Goal: Book appointment/travel/reservation

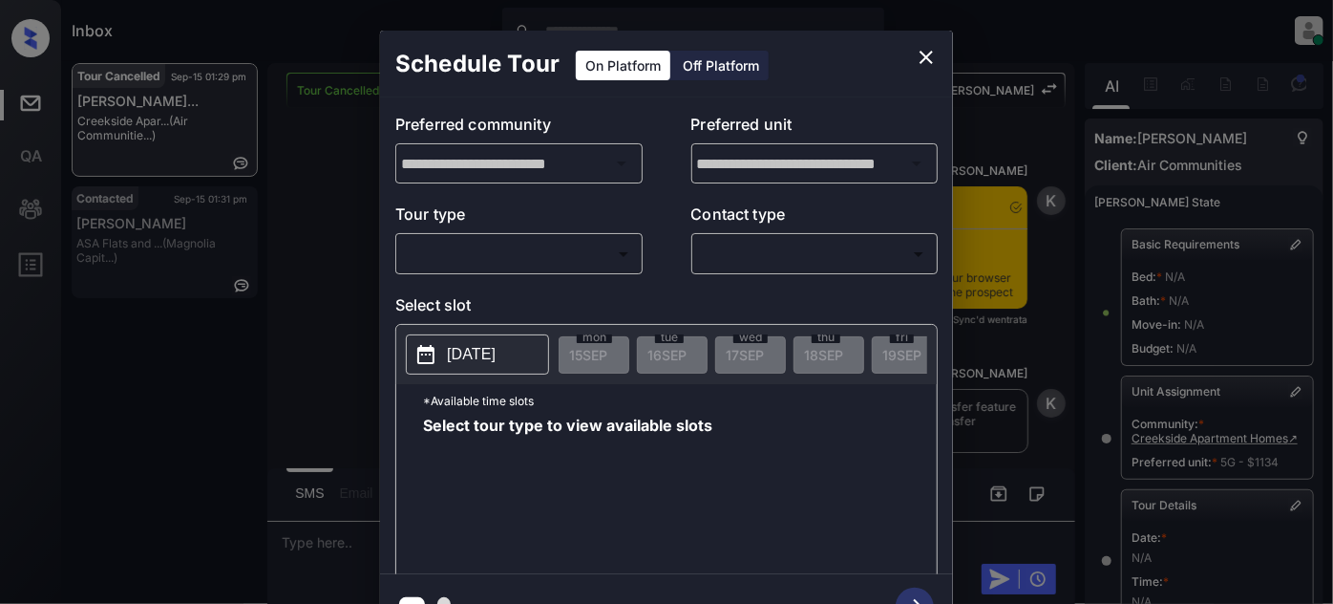
click at [585, 265] on body "Inbox Juan Carlos Manantan Online Set yourself offline Set yourself on break Pr…" at bounding box center [666, 302] width 1333 height 604
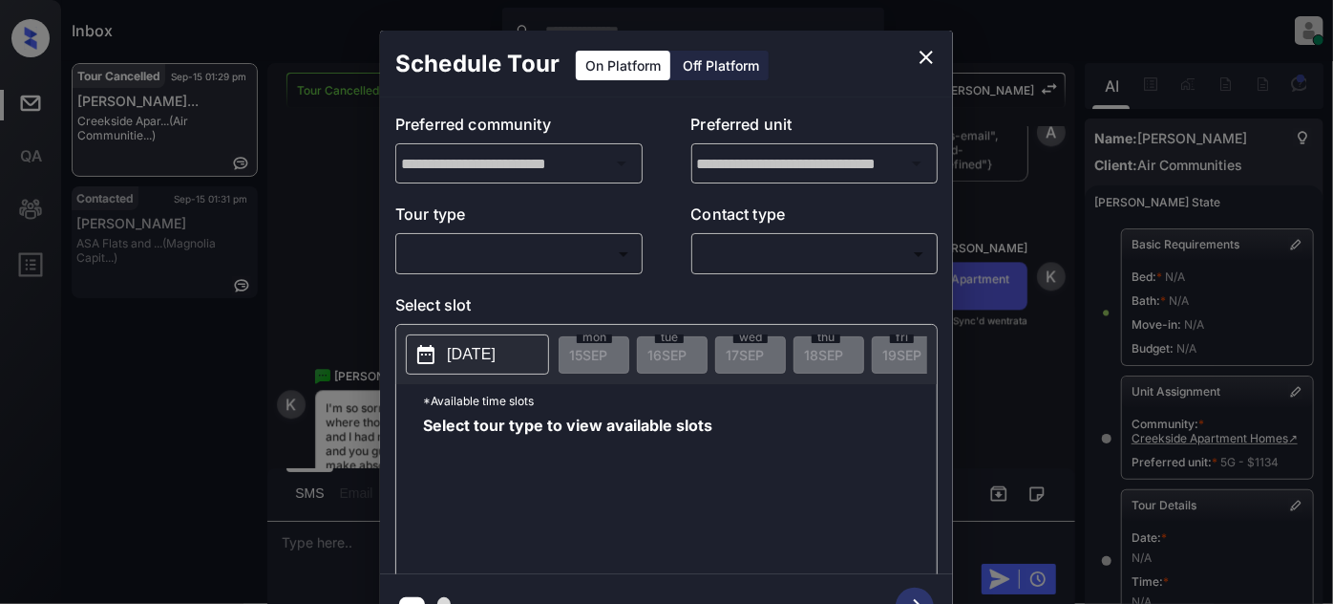
scroll to position [343, 0]
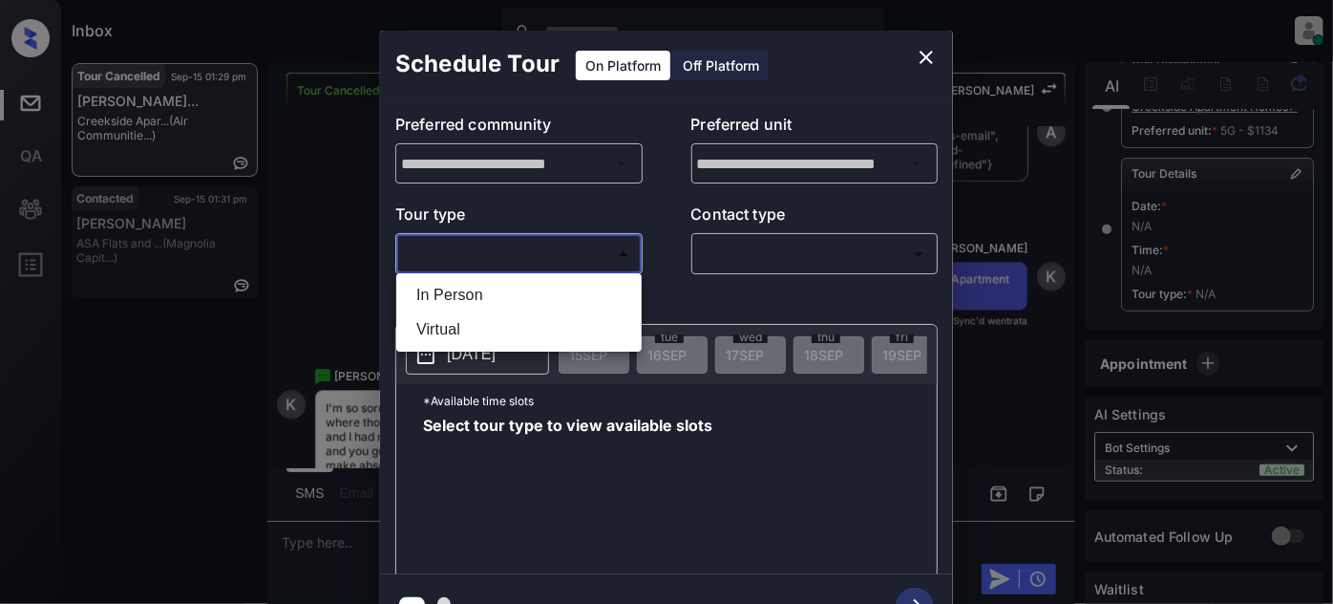
click at [541, 300] on li "In Person" at bounding box center [519, 295] width 236 height 34
type input "********"
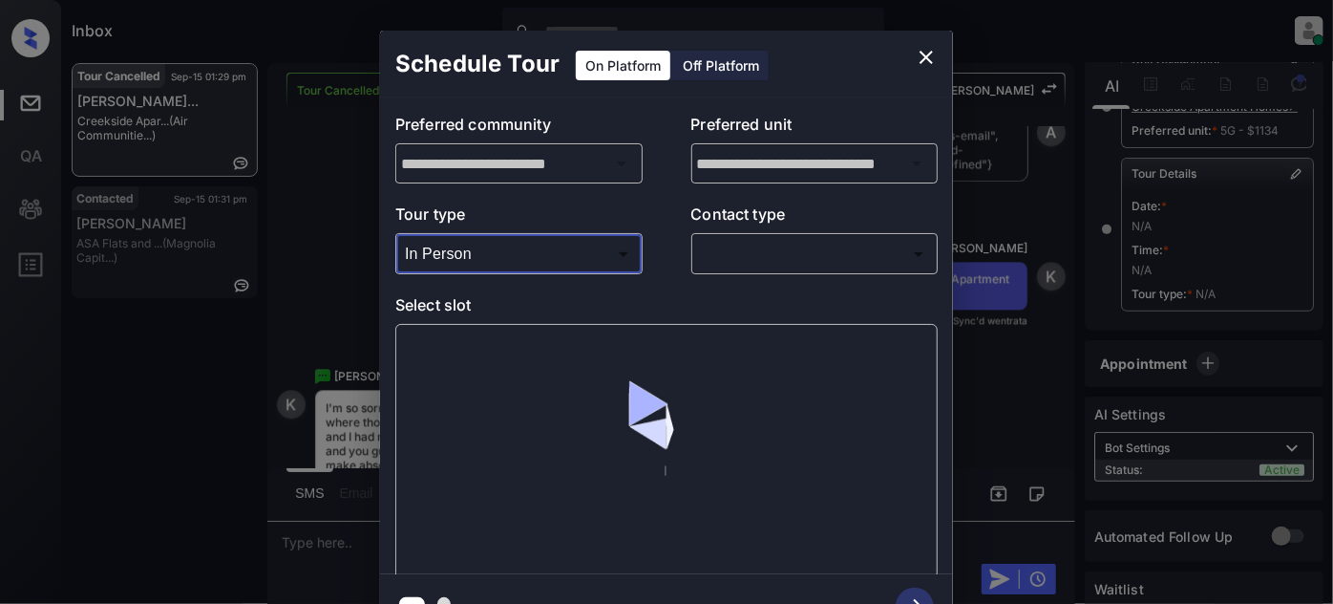
click at [782, 268] on body "Inbox Juan Carlos Manantan Online Set yourself offline Set yourself on break Pr…" at bounding box center [666, 302] width 1333 height 604
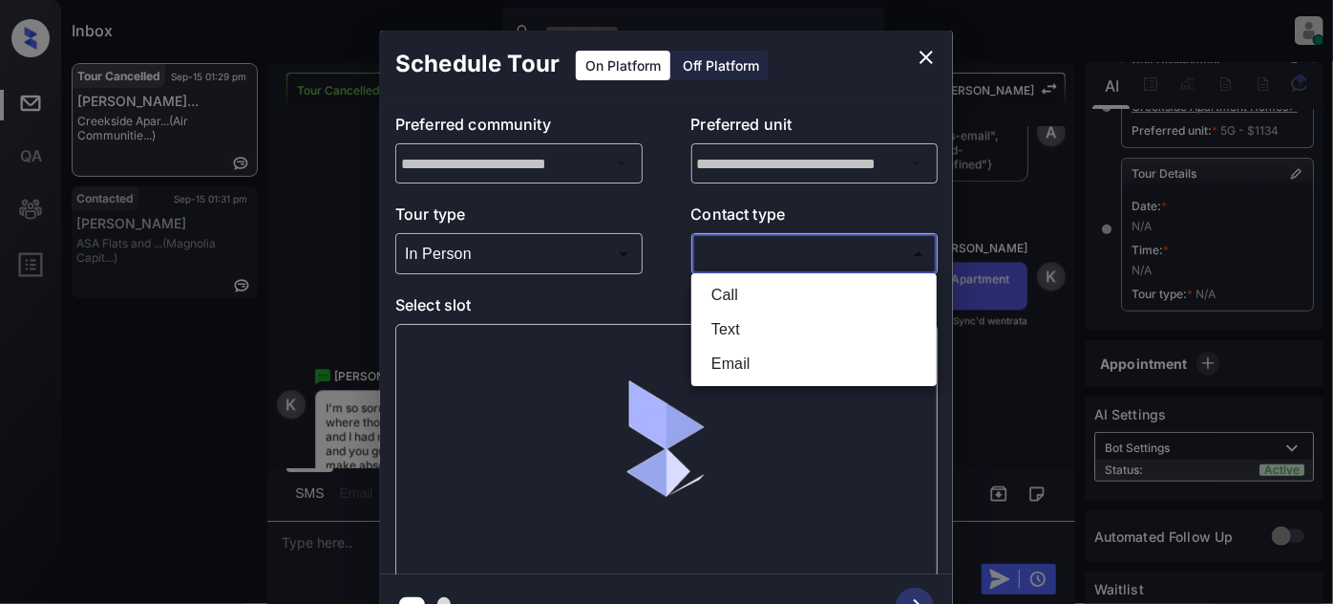
click at [754, 323] on li "Text" at bounding box center [814, 329] width 236 height 34
type input "****"
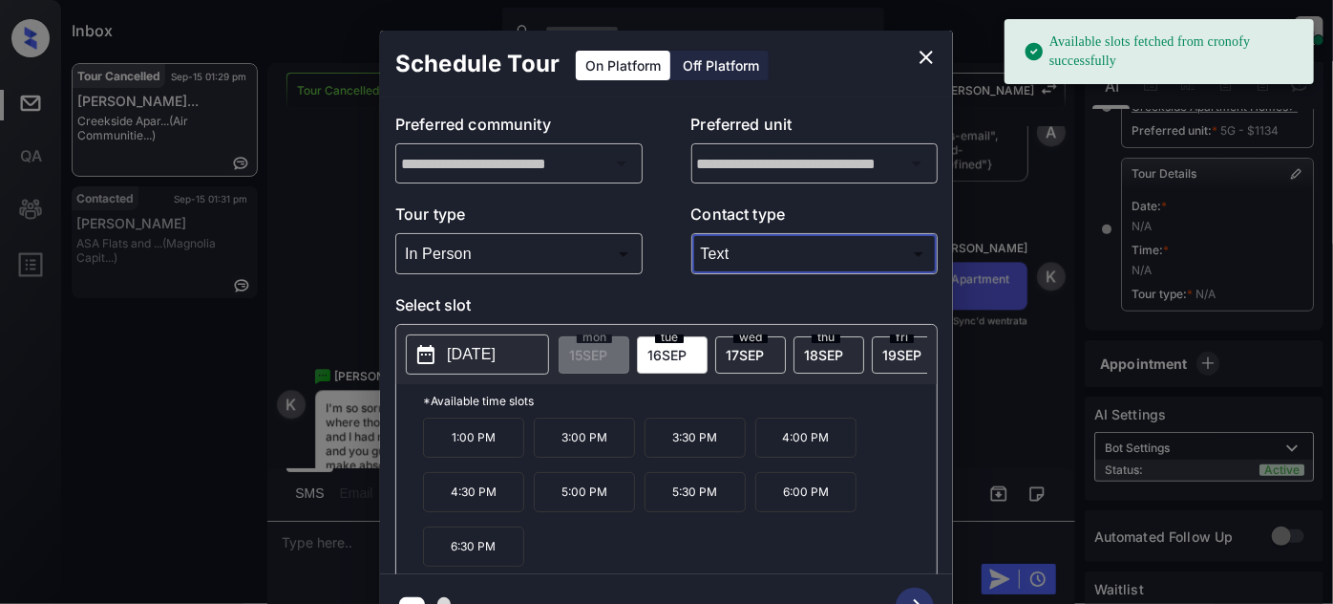
click at [473, 340] on button "2025-09-16" at bounding box center [477, 354] width 143 height 40
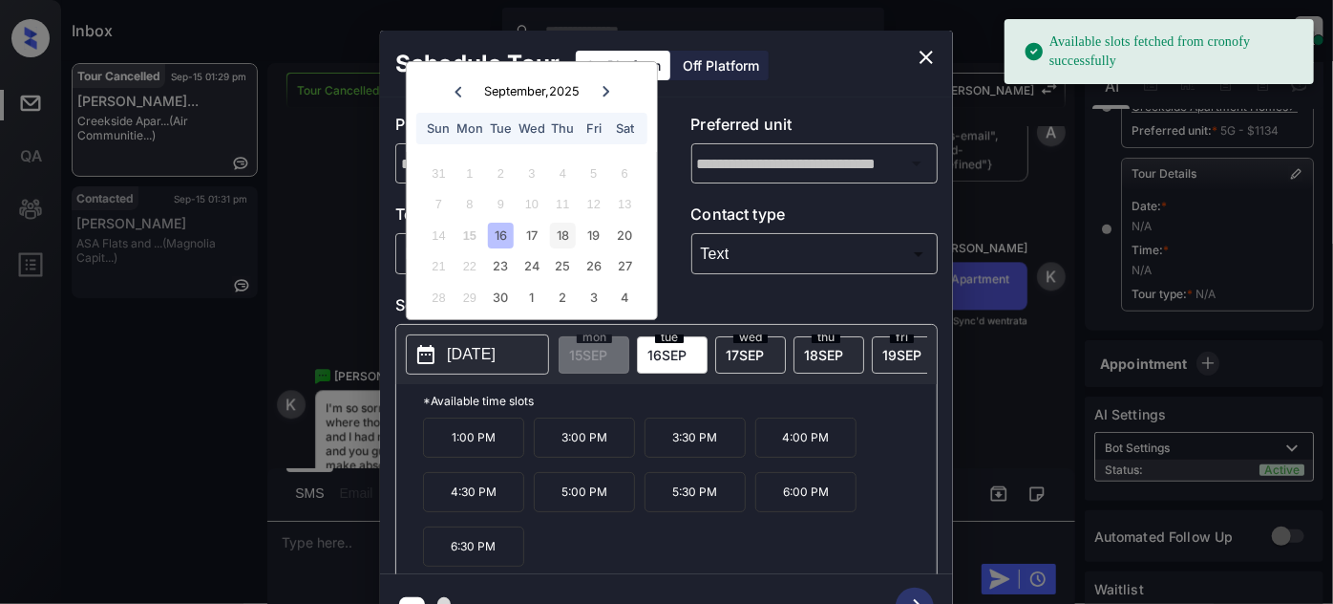
click at [570, 228] on div "18" at bounding box center [563, 236] width 26 height 26
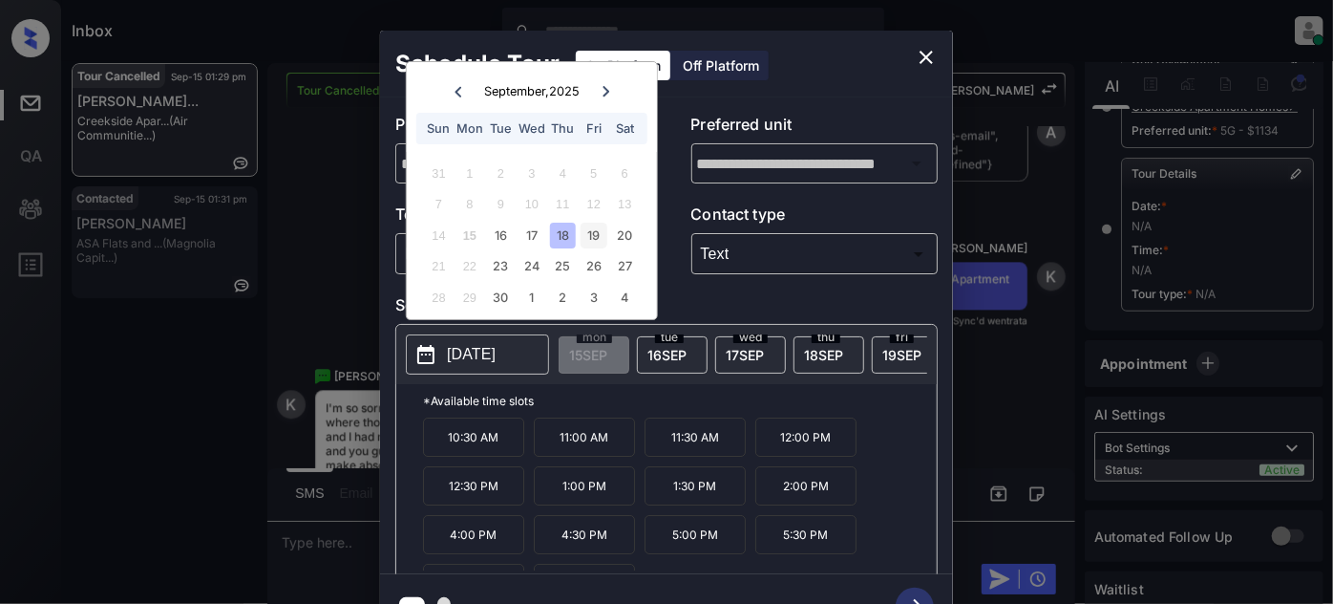
click at [584, 236] on div "19" at bounding box center [594, 236] width 26 height 26
click at [562, 235] on div "18" at bounding box center [563, 236] width 26 height 26
click at [587, 236] on div "19" at bounding box center [594, 236] width 26 height 26
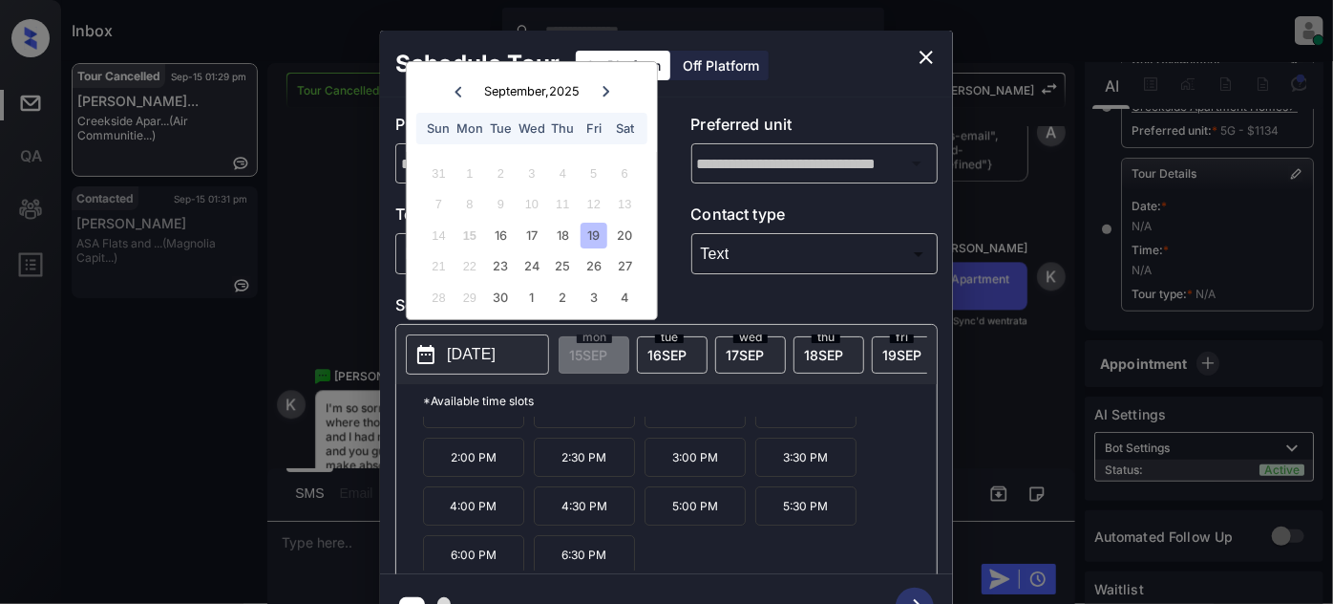
scroll to position [30, 0]
click at [562, 230] on div "18" at bounding box center [563, 236] width 26 height 26
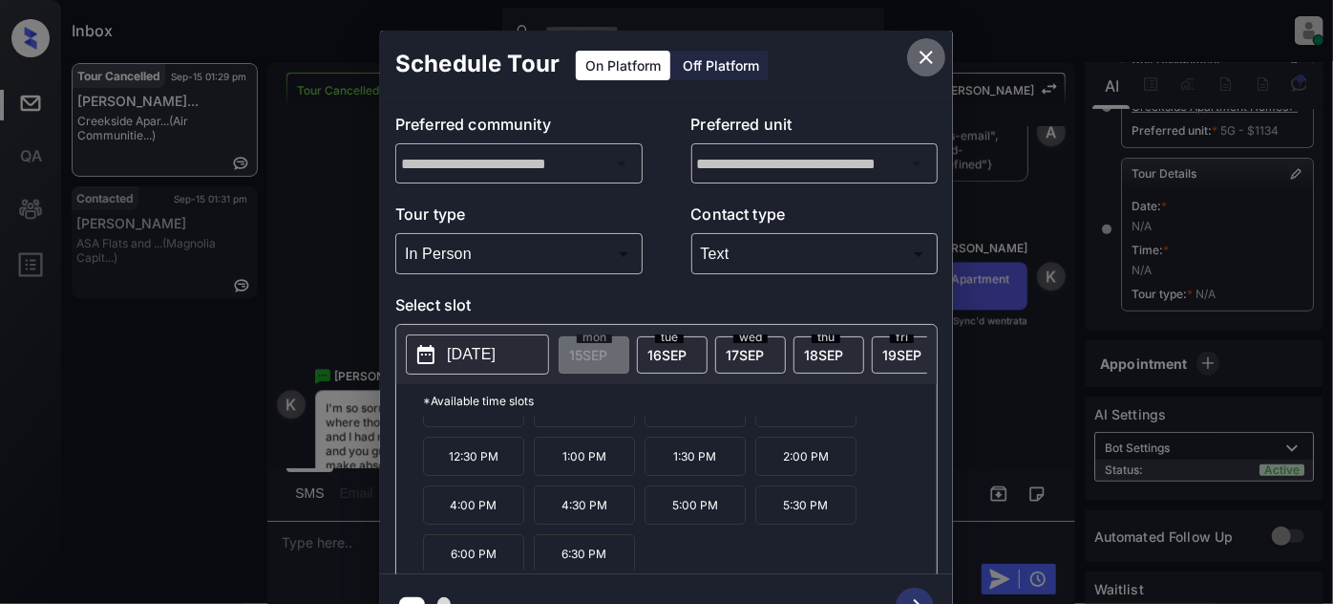
click at [919, 61] on icon "close" at bounding box center [926, 57] width 23 height 23
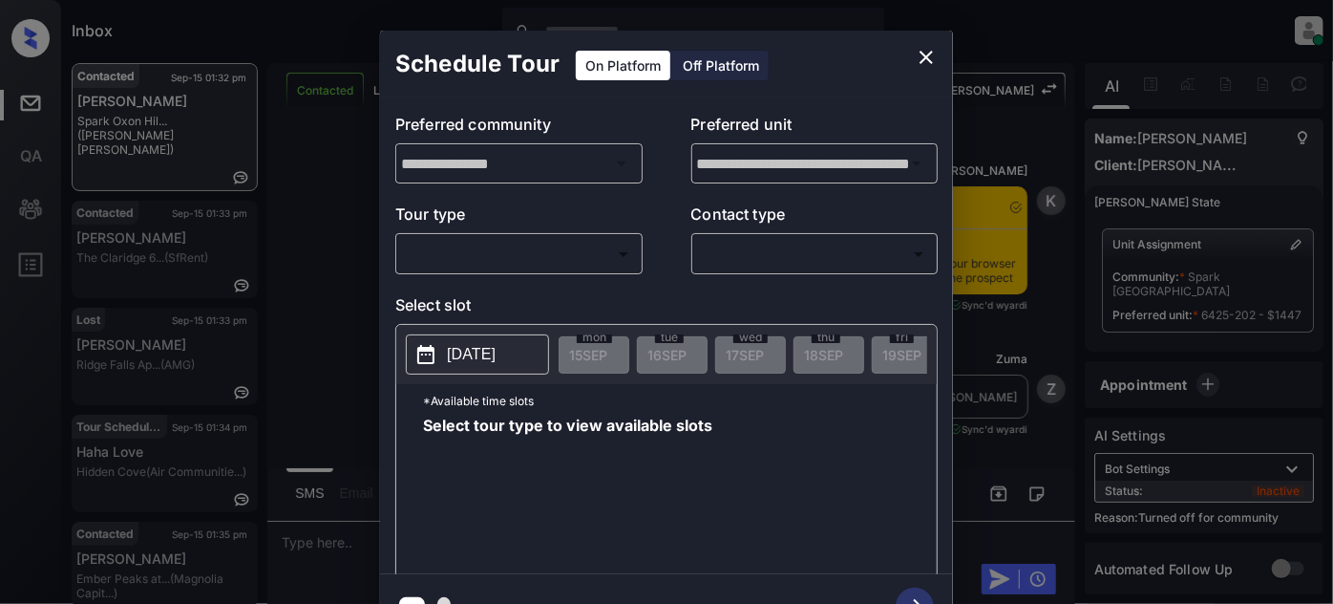
scroll to position [738, 0]
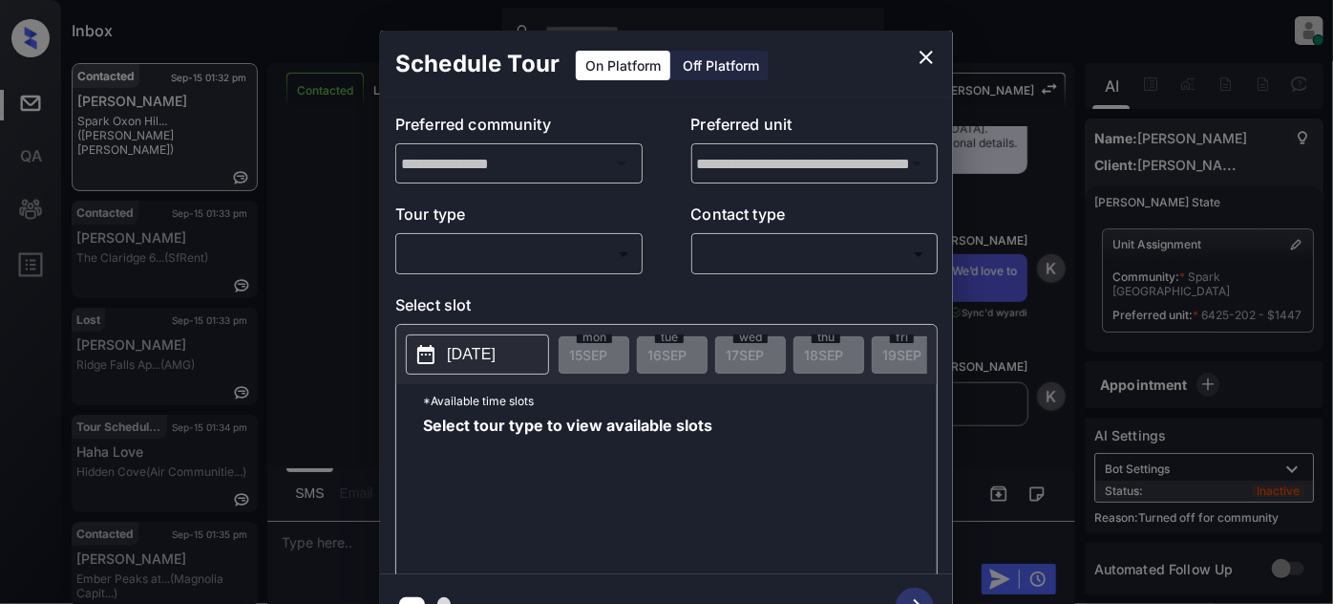
click at [483, 265] on body "Inbox Juan Carlos Manantan Online Set yourself offline Set yourself on break Pr…" at bounding box center [666, 302] width 1333 height 604
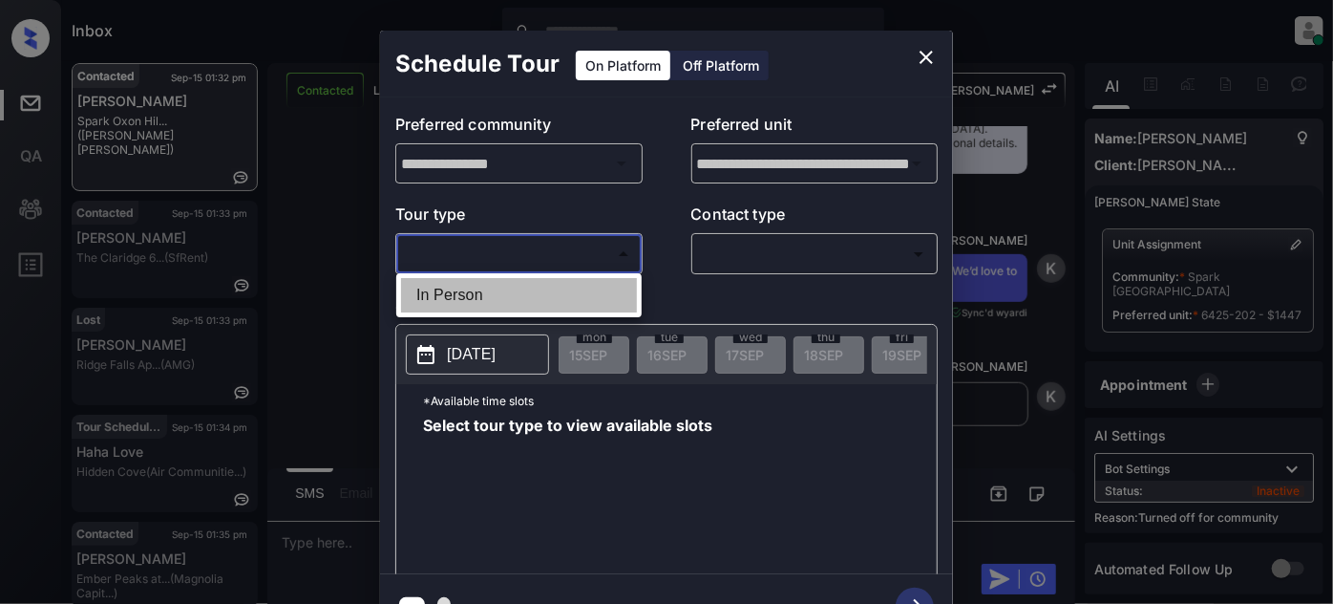
click at [479, 297] on li "In Person" at bounding box center [519, 295] width 236 height 34
type input "********"
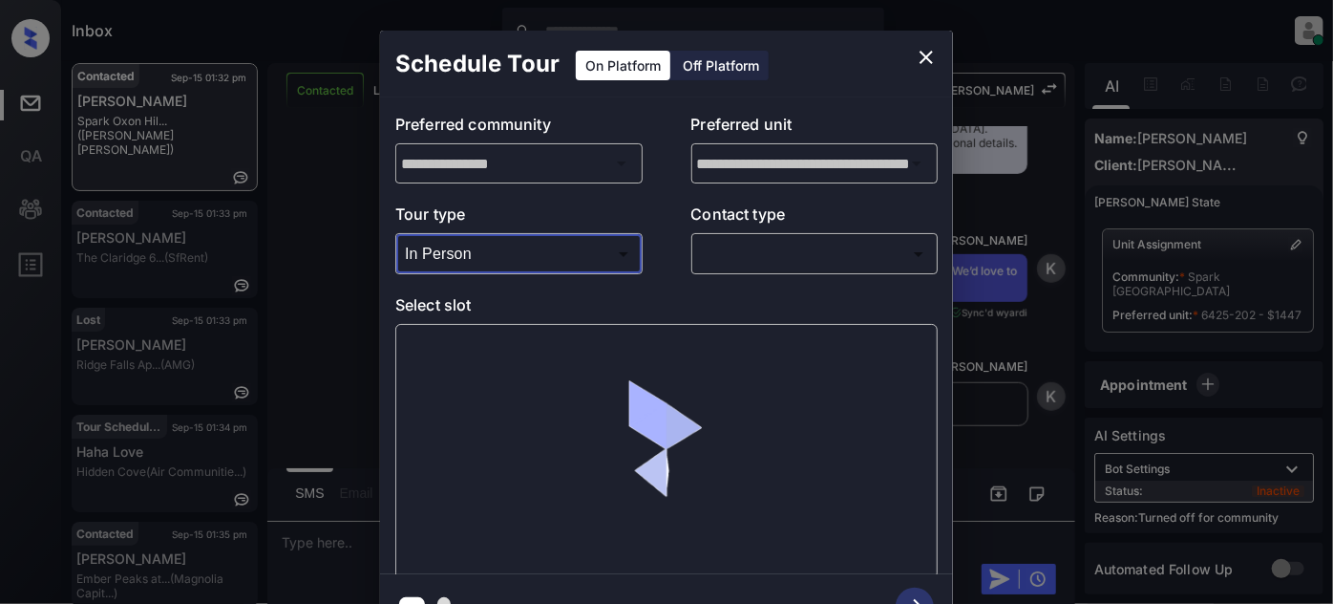
click at [749, 256] on body "Inbox Juan Carlos Manantan Online Set yourself offline Set yourself on break Pr…" at bounding box center [666, 302] width 1333 height 604
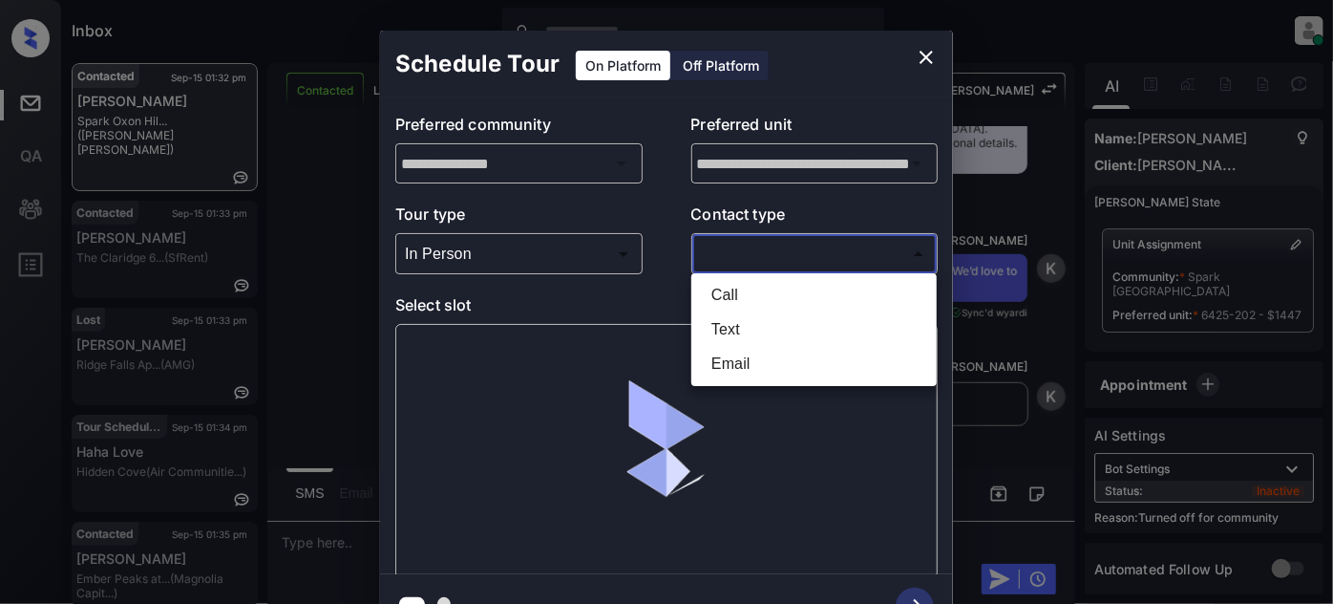
click at [754, 330] on li "Text" at bounding box center [814, 329] width 236 height 34
type input "****"
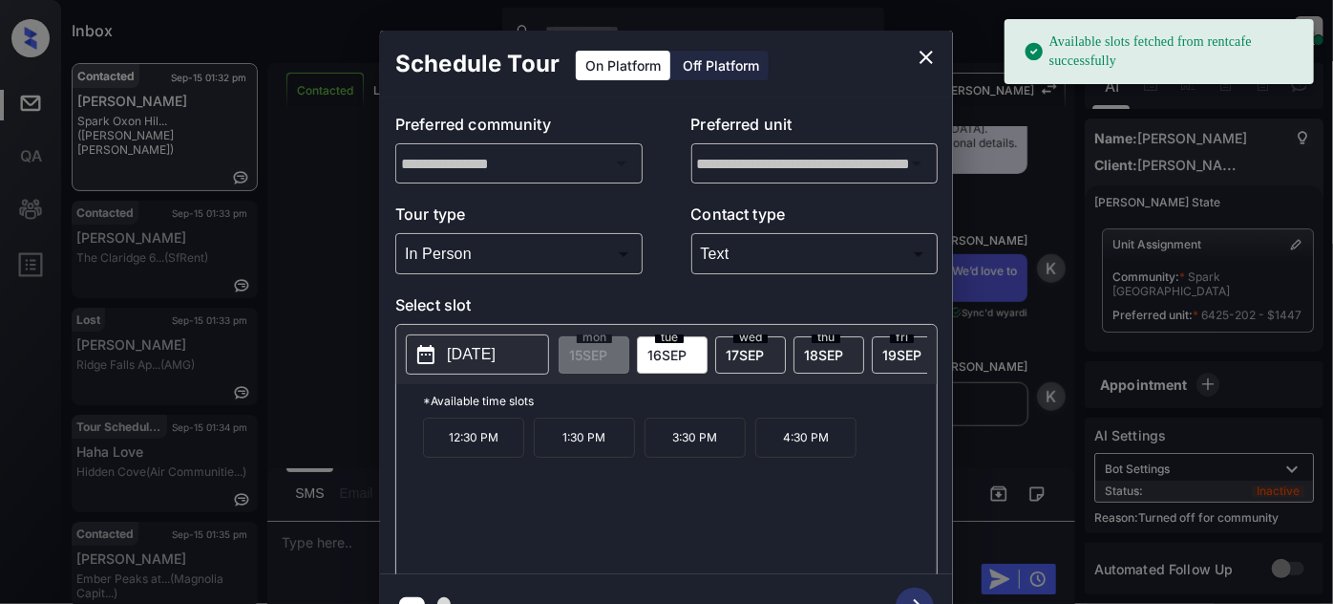
click at [882, 349] on span "19 SEP" at bounding box center [901, 355] width 39 height 16
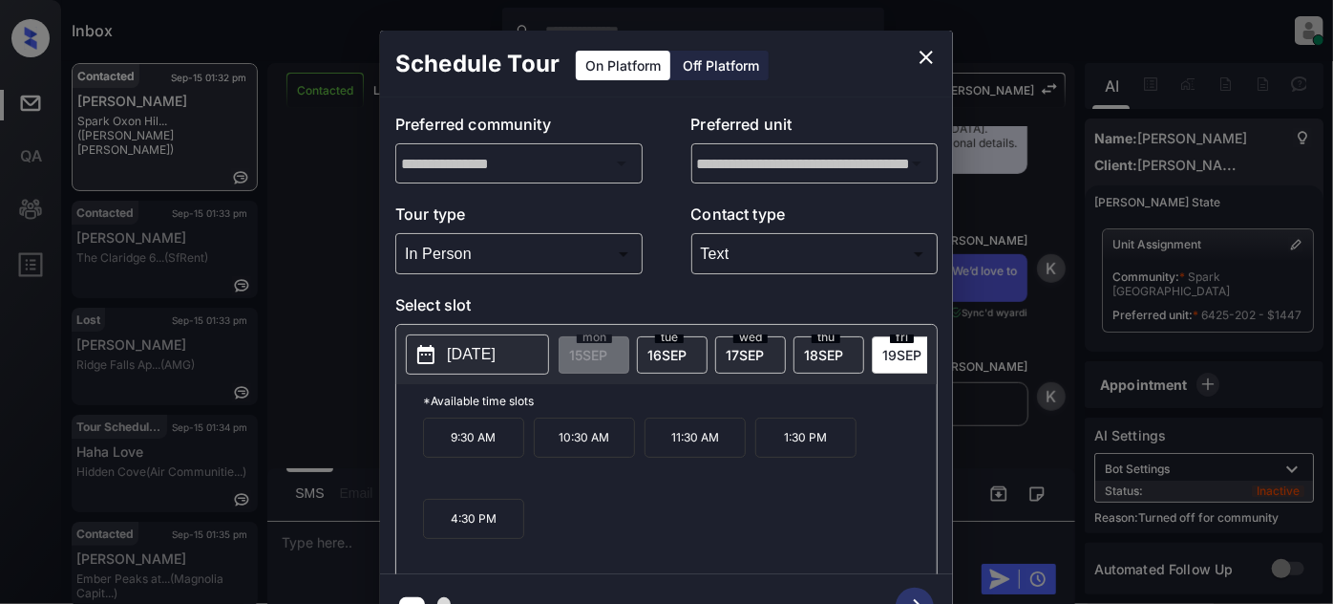
click at [483, 367] on button "2025-09-19" at bounding box center [477, 354] width 143 height 40
drag, startPoint x: 614, startPoint y: 445, endPoint x: 417, endPoint y: 448, distance: 196.8
click at [417, 448] on div "*Available time slots 9:30 AM 10:30 AM 11:30 AM 1:30 PM 4:30 PM" at bounding box center [666, 482] width 541 height 196
copy div "9:30 AM 10:30 AM"
click at [929, 60] on icon "close" at bounding box center [926, 57] width 13 height 13
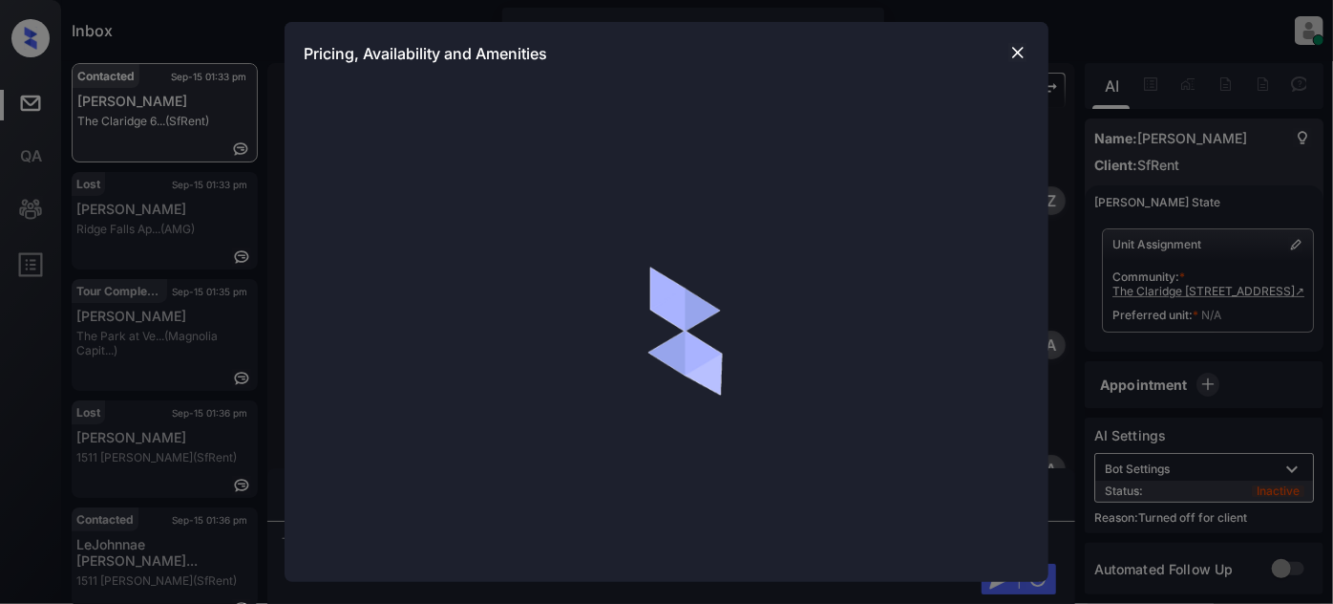
scroll to position [5391, 0]
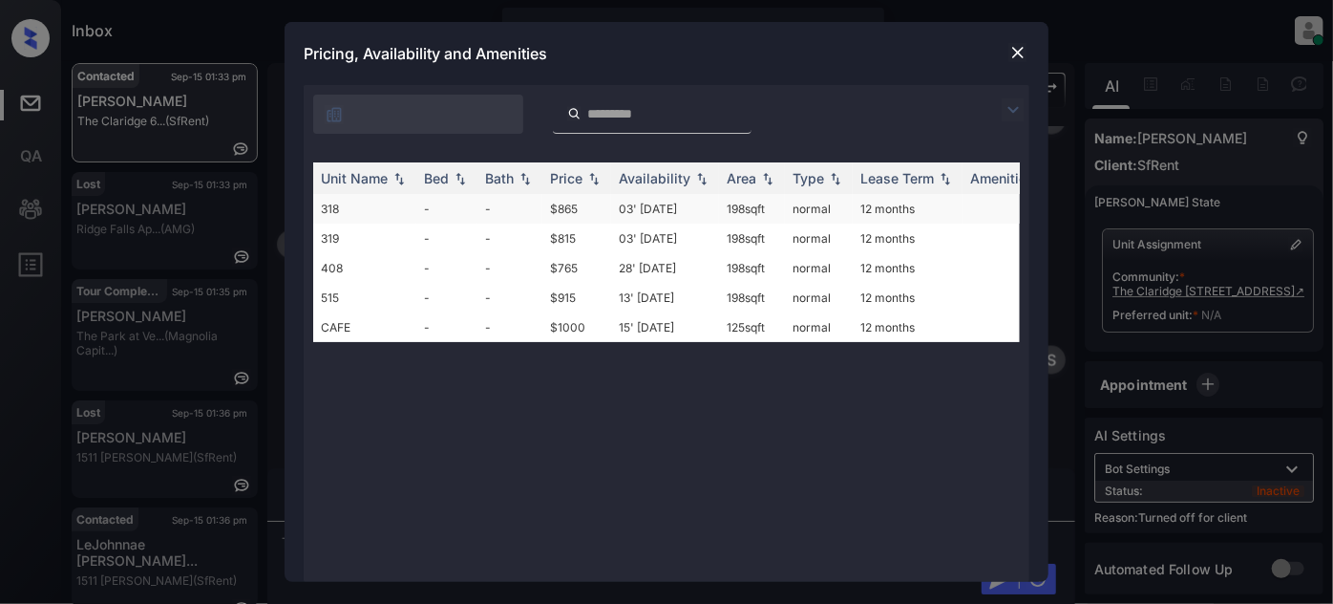
click at [662, 206] on td "03' [DATE]" at bounding box center [665, 209] width 108 height 30
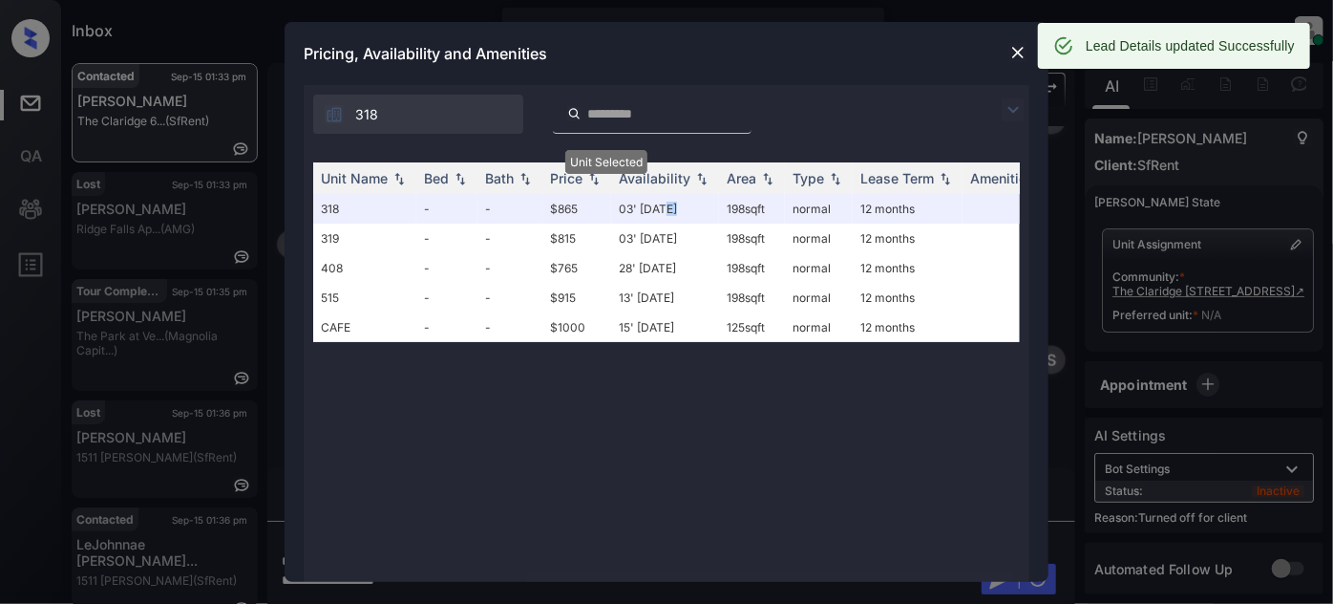
click at [1019, 46] on img at bounding box center [1017, 52] width 19 height 19
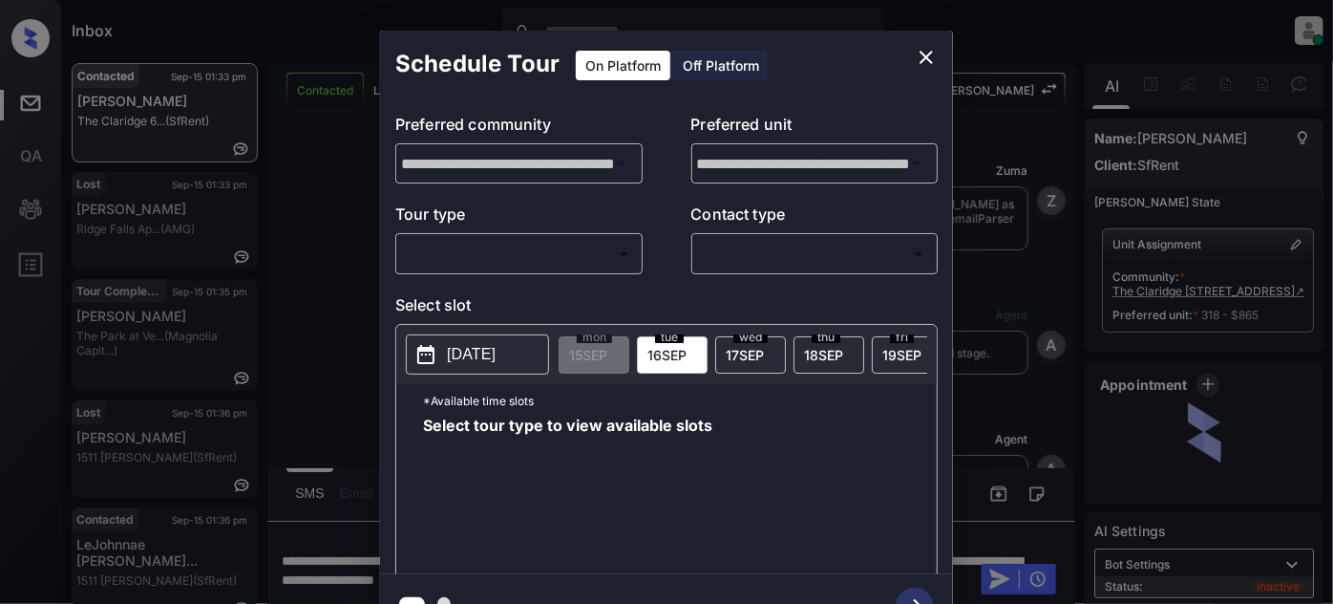
scroll to position [5391, 0]
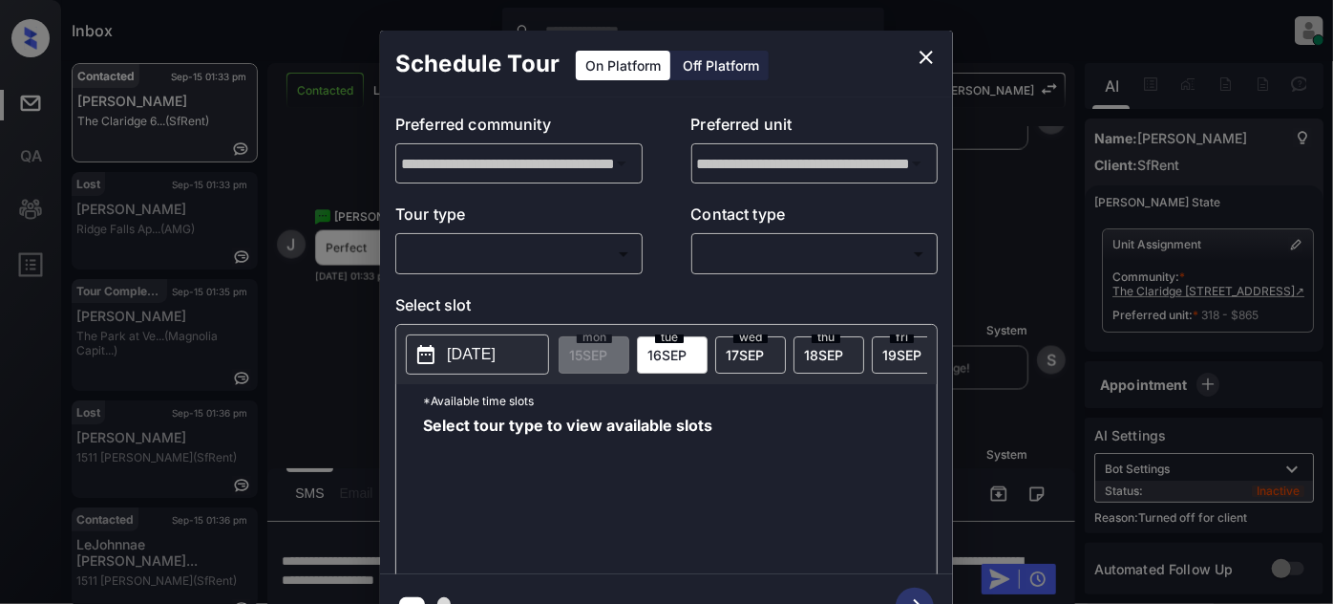
click at [920, 53] on icon "close" at bounding box center [926, 57] width 23 height 23
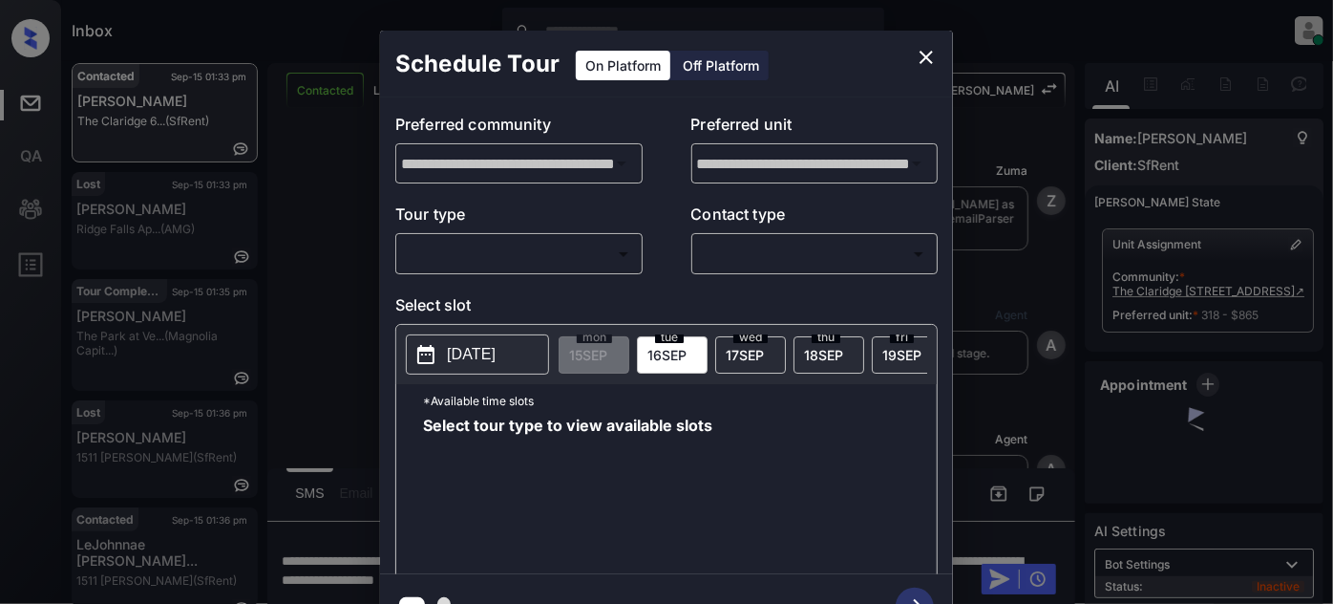
scroll to position [4871, 0]
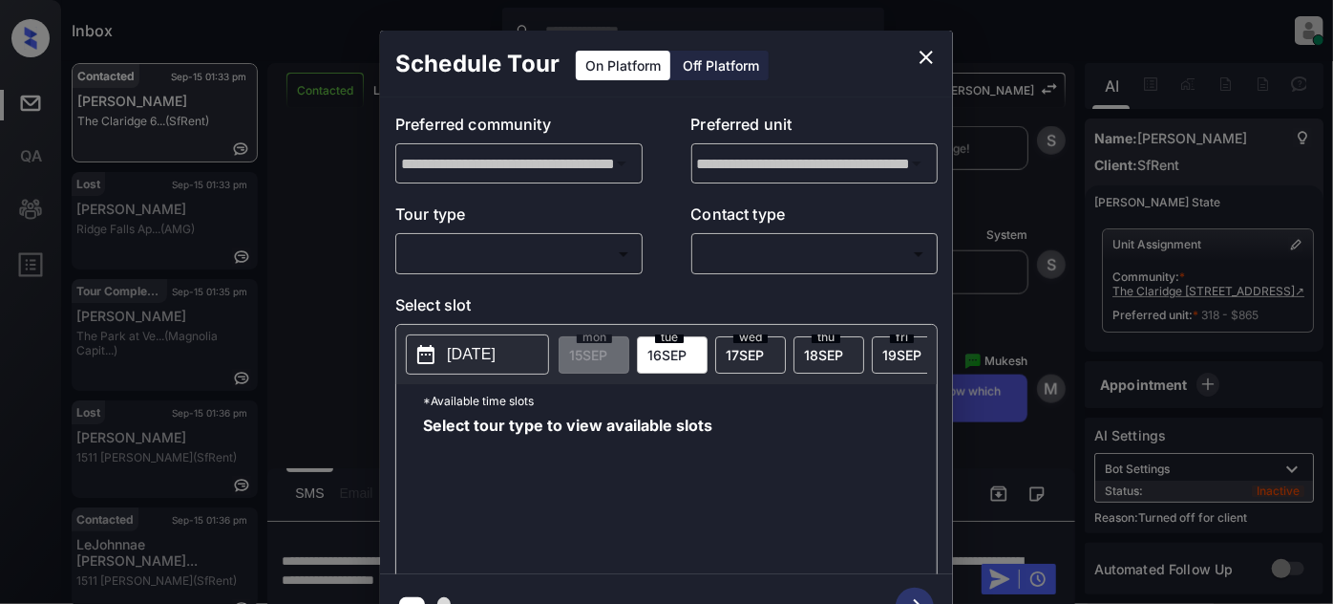
click at [708, 71] on div "Off Platform" at bounding box center [721, 66] width 96 height 30
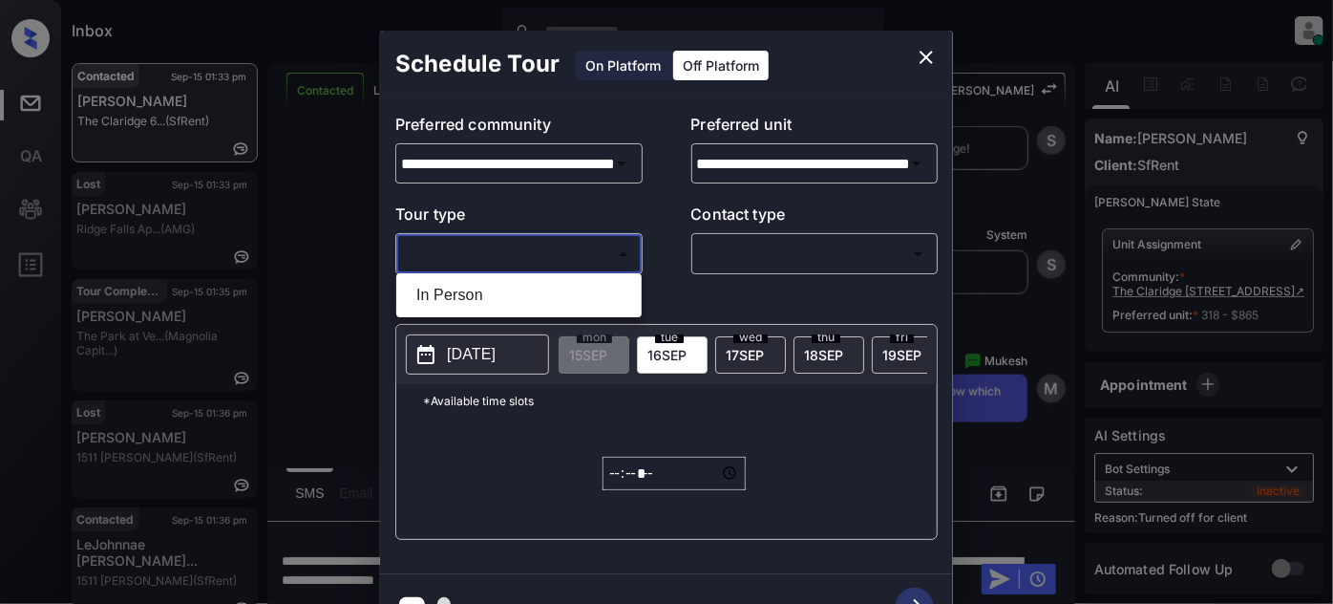
drag, startPoint x: 547, startPoint y: 244, endPoint x: 522, endPoint y: 282, distance: 44.8
click at [547, 244] on body "Inbox [PERSON_NAME] Online Set yourself offline Set yourself on break Profile S…" at bounding box center [666, 302] width 1333 height 604
click at [504, 294] on li "In Person" at bounding box center [519, 295] width 236 height 34
type input "********"
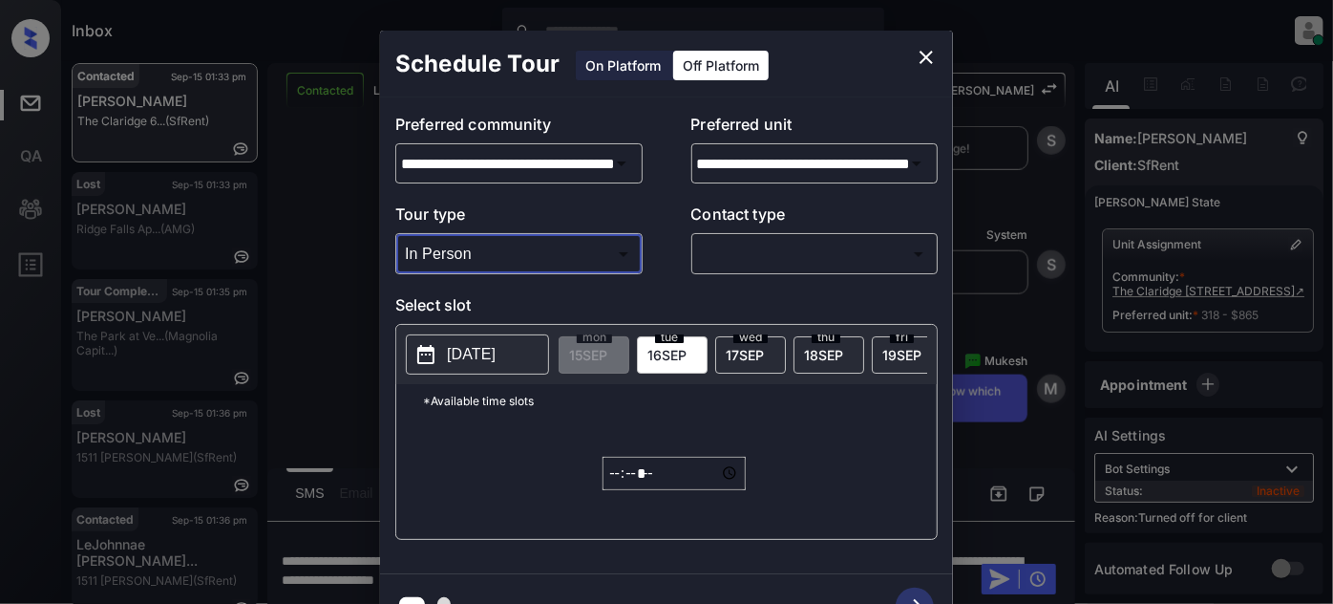
click at [815, 262] on body "Inbox Juan Carlos Manantan Online Set yourself offline Set yourself on break Pr…" at bounding box center [666, 302] width 1333 height 604
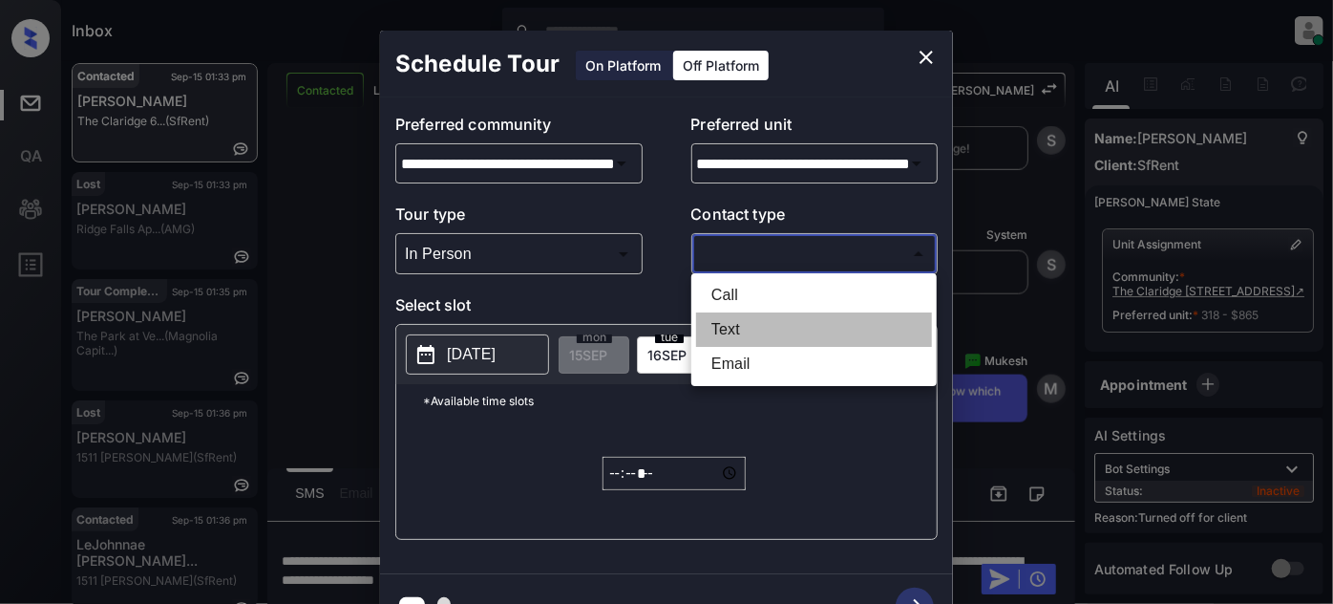
drag, startPoint x: 748, startPoint y: 332, endPoint x: 613, endPoint y: 346, distance: 135.3
click at [747, 332] on li "Text" at bounding box center [814, 329] width 236 height 34
type input "****"
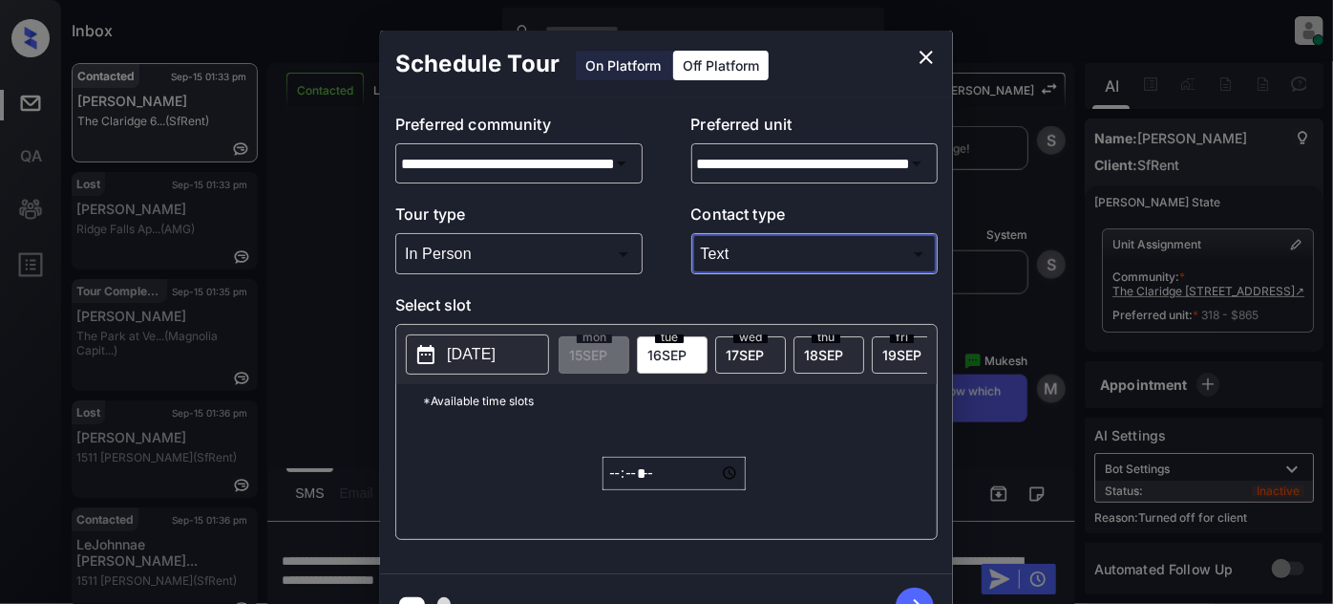
click at [453, 359] on p "2025-09-15" at bounding box center [471, 354] width 49 height 23
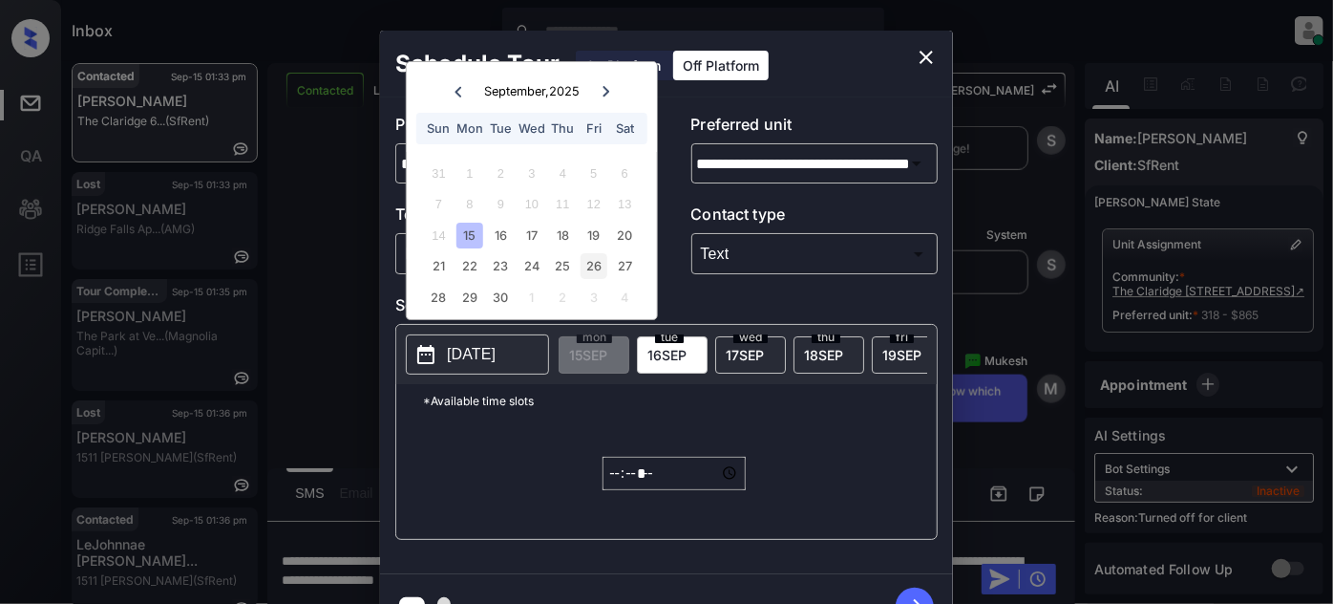
click at [604, 265] on div "26" at bounding box center [594, 266] width 26 height 26
click at [640, 476] on input "*****" at bounding box center [674, 472] width 143 height 33
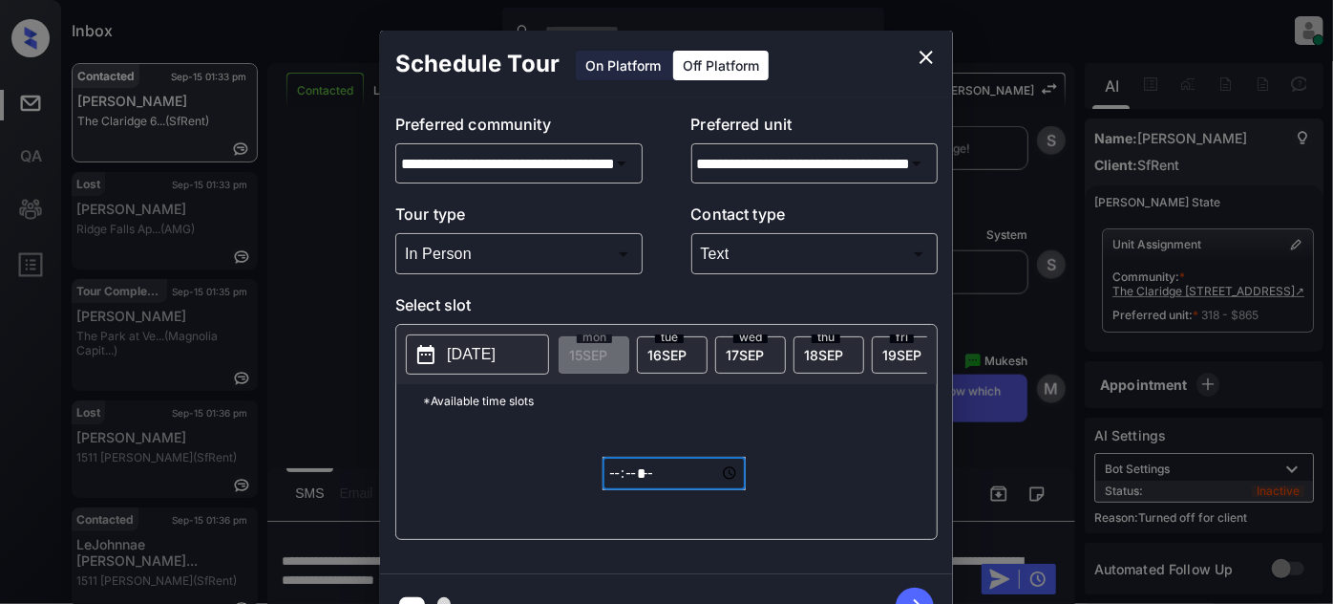
type input "*****"
click at [917, 590] on icon "button" at bounding box center [915, 606] width 38 height 38
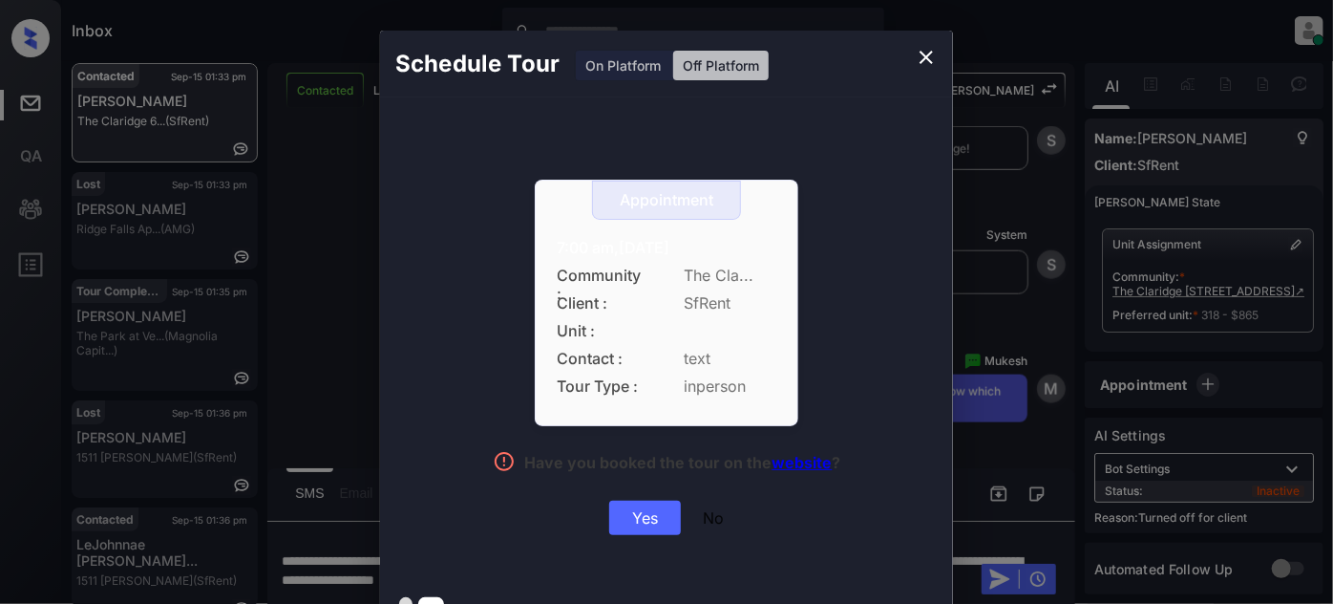
click at [657, 522] on div "Yes" at bounding box center [645, 517] width 72 height 34
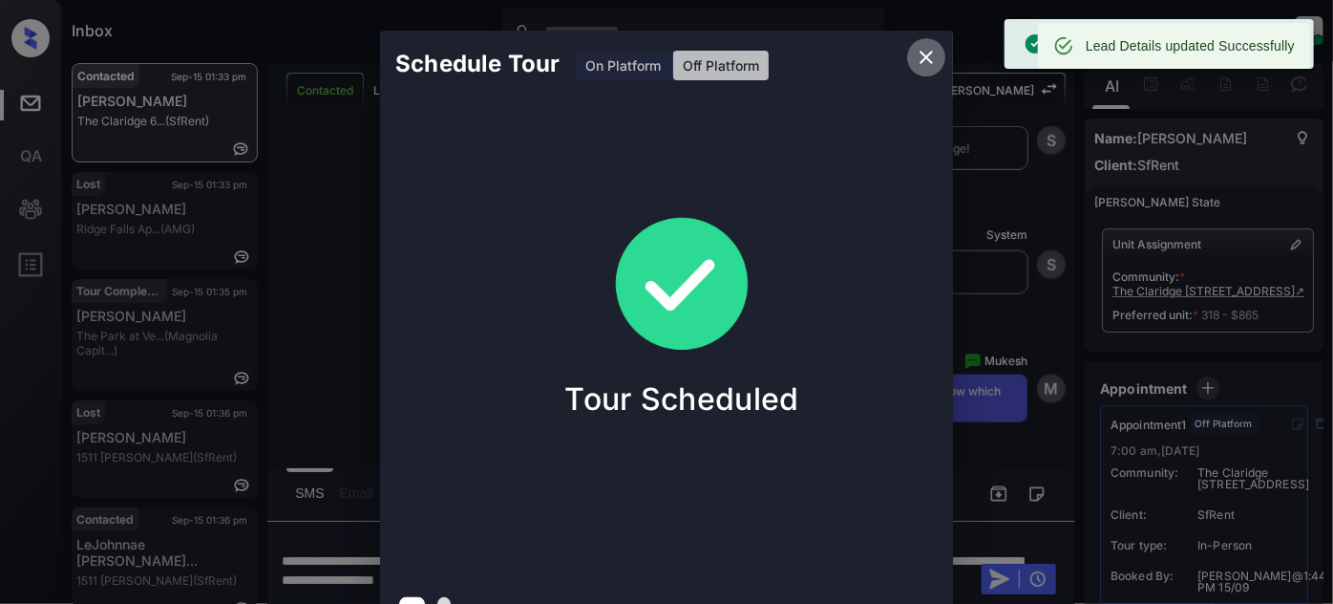
click at [927, 53] on icon "close" at bounding box center [926, 57] width 23 height 23
